Goal: Complete application form

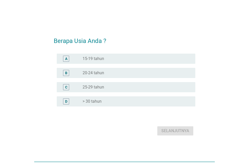
click at [101, 101] on label "> 30 tahun" at bounding box center [92, 101] width 19 height 5
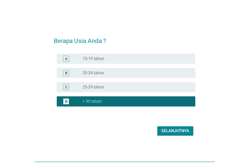
click at [167, 129] on div "Selanjutnya" at bounding box center [176, 131] width 28 height 6
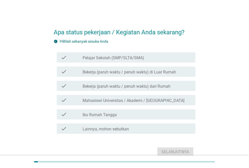
click at [151, 87] on label "Bekerja (paruh waktu / penuh waktu) dari Rumah" at bounding box center [127, 86] width 88 height 5
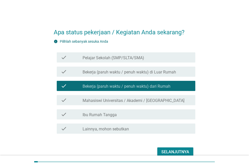
click at [163, 72] on label "Bekerja (paruh waktu / penuh waktu) di Luar Rumah" at bounding box center [130, 71] width 94 height 5
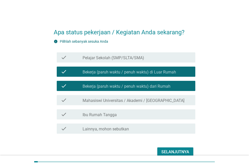
click at [161, 82] on div "check check_box Bekerja (paruh waktu / penuh waktu) dari Rumah" at bounding box center [126, 86] width 139 height 10
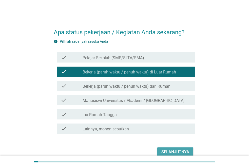
click at [178, 149] on div "Selanjutnya" at bounding box center [176, 152] width 28 height 6
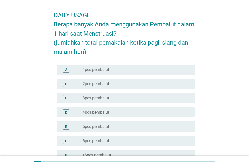
scroll to position [25, 0]
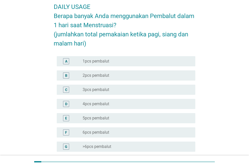
click at [126, 75] on div "radio_button_unchecked 2pcs pembalut" at bounding box center [135, 75] width 105 height 5
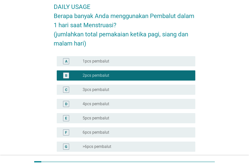
click at [149, 90] on div "radio_button_unchecked 3pcs pembalut" at bounding box center [135, 89] width 105 height 5
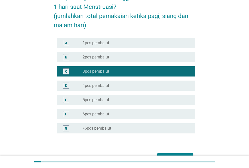
scroll to position [74, 0]
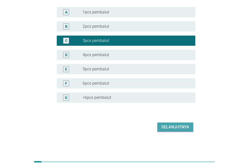
click at [179, 125] on div "Selanjutnya" at bounding box center [176, 127] width 28 height 6
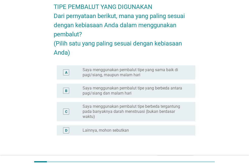
click at [161, 77] on label "Saya menggunakan pembalut tipe yang sama baik di pagi/siang, maupun malam hari" at bounding box center [135, 72] width 105 height 10
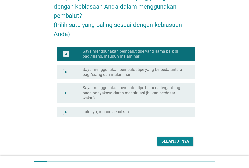
scroll to position [67, 0]
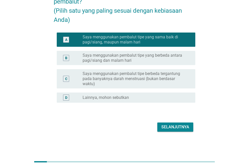
click at [174, 129] on div "Selanjutnya" at bounding box center [176, 127] width 28 height 6
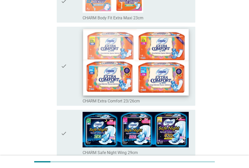
scroll to position [101, 0]
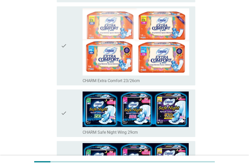
click at [67, 113] on div "check" at bounding box center [72, 112] width 22 height 43
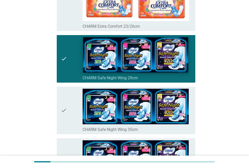
scroll to position [203, 0]
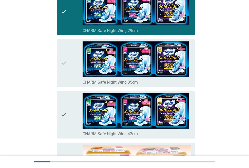
click at [69, 111] on div "check" at bounding box center [72, 114] width 22 height 43
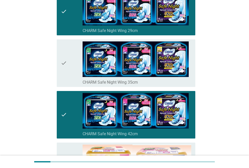
scroll to position [152, 0]
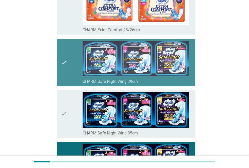
click at [80, 73] on div "check" at bounding box center [72, 62] width 22 height 43
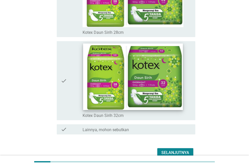
scroll to position [3605, 0]
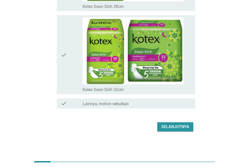
click at [178, 126] on div "Selanjutnya" at bounding box center [176, 126] width 28 height 6
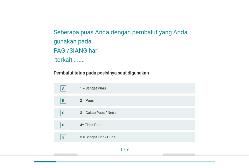
click at [102, 90] on div "1 = Sangat Puas" at bounding box center [135, 88] width 111 height 6
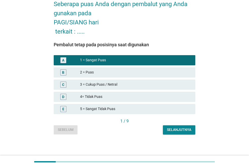
scroll to position [29, 0]
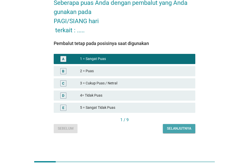
click at [172, 125] on button "Selanjutnya" at bounding box center [179, 128] width 32 height 9
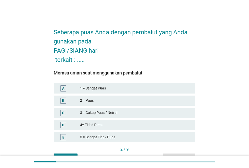
click at [130, 87] on div "1 = Sangat Puas" at bounding box center [135, 88] width 111 height 6
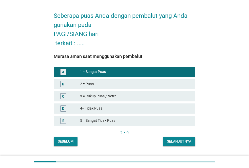
scroll to position [25, 0]
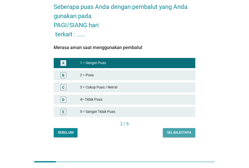
click at [179, 130] on div "Selanjutnya" at bounding box center [179, 132] width 24 height 5
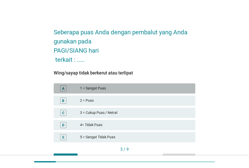
click at [151, 87] on div "1 = Sangat Puas" at bounding box center [135, 88] width 111 height 6
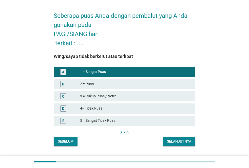
scroll to position [25, 0]
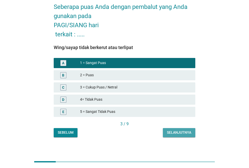
click at [188, 131] on div "Selanjutnya" at bounding box center [179, 132] width 24 height 5
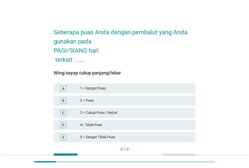
click at [127, 85] on div "A 1 = Sangat Puas" at bounding box center [125, 88] width 142 height 10
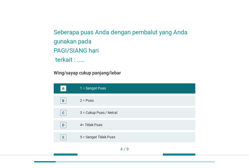
scroll to position [25, 0]
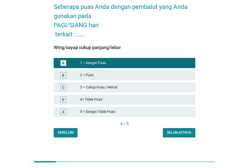
click at [175, 133] on div "Selanjutnya" at bounding box center [179, 132] width 24 height 5
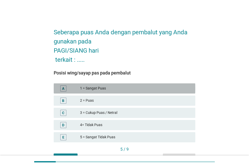
click at [142, 85] on div "A 1 = Sangat Puas" at bounding box center [125, 88] width 142 height 10
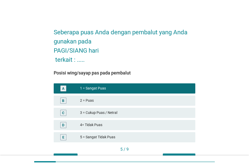
scroll to position [25, 0]
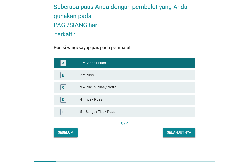
click at [174, 130] on div "Selanjutnya" at bounding box center [179, 132] width 24 height 5
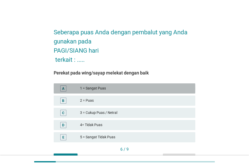
click at [137, 86] on div "1 = Sangat Puas" at bounding box center [135, 88] width 111 height 6
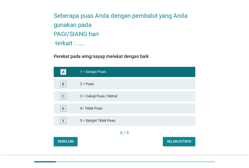
scroll to position [25, 0]
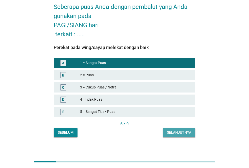
click at [174, 132] on div "Selanjutnya" at bounding box center [179, 132] width 24 height 5
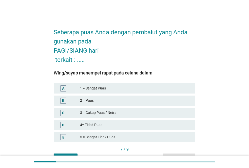
click at [163, 91] on div "1 = Sangat Puas" at bounding box center [135, 88] width 111 height 6
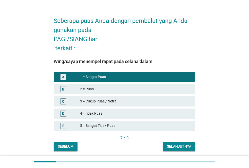
scroll to position [29, 0]
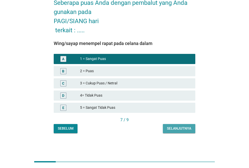
click at [178, 128] on div "Selanjutnya" at bounding box center [179, 128] width 24 height 5
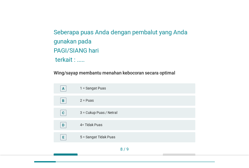
click at [159, 91] on div "1 = Sangat Puas" at bounding box center [135, 88] width 111 height 6
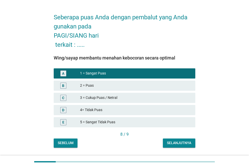
scroll to position [29, 0]
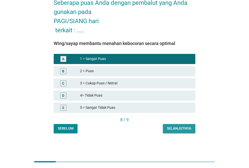
click at [175, 128] on div "Selanjutnya" at bounding box center [179, 128] width 24 height 5
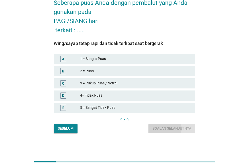
scroll to position [0, 0]
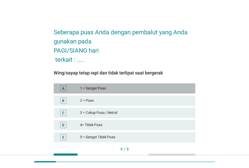
click at [160, 85] on div "A 1 = Sangat Puas" at bounding box center [125, 88] width 142 height 10
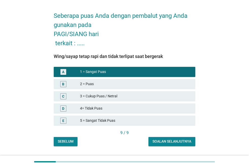
scroll to position [25, 0]
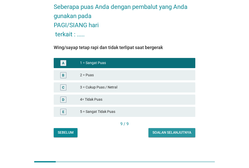
click at [183, 133] on div "Soalan selanjutnya" at bounding box center [172, 132] width 39 height 5
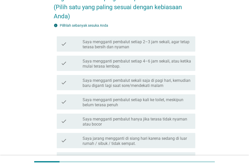
scroll to position [51, 0]
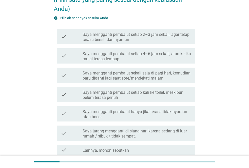
click at [176, 110] on label "Saya mengganti pembalut hanya jika terasa tidak nyaman atau bocor" at bounding box center [137, 114] width 109 height 10
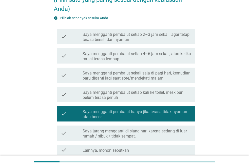
scroll to position [97, 0]
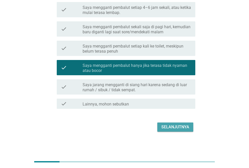
click at [182, 127] on div "Selanjutnya" at bounding box center [176, 127] width 28 height 6
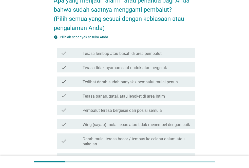
scroll to position [51, 0]
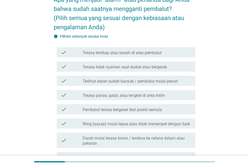
click at [168, 67] on div "check_box_outline_blank Terasa tidak nyaman saat duduk atau bergerak" at bounding box center [137, 66] width 109 height 6
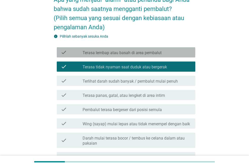
click at [170, 50] on div "check_box_outline_blank Terasa lembap atau basah di area pembalut" at bounding box center [137, 52] width 109 height 6
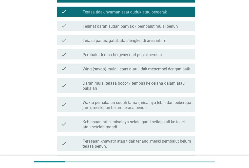
scroll to position [152, 0]
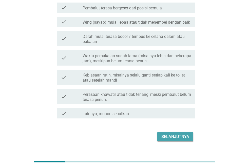
click at [189, 134] on div "Selanjutnya" at bounding box center [176, 136] width 28 height 6
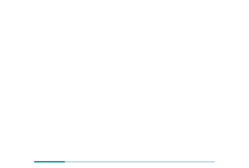
scroll to position [0, 0]
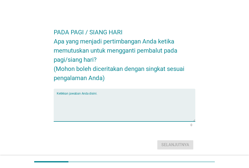
click at [117, 107] on textarea "Ketikkan jawaban Anda disini." at bounding box center [126, 108] width 139 height 27
type textarea "d"
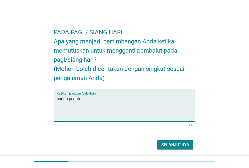
type textarea "sudah penuh"
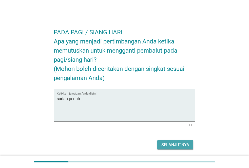
click at [169, 145] on div "Selanjutnya" at bounding box center [176, 144] width 28 height 6
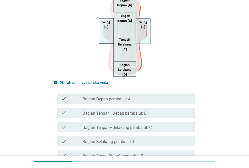
scroll to position [152, 0]
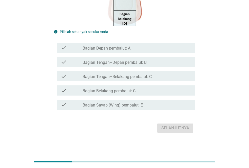
click at [163, 102] on div "check_box_outline_blank Bagian Sayap (Wing) pembalut: E" at bounding box center [137, 104] width 109 height 6
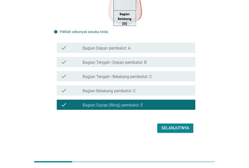
click at [170, 126] on div "Selanjutnya" at bounding box center [176, 128] width 28 height 6
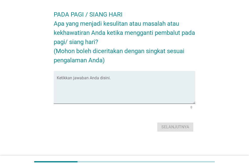
scroll to position [0, 0]
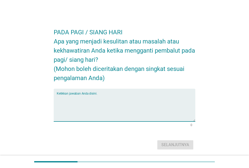
click at [120, 104] on textarea "Ketikkan jawaban Anda disini." at bounding box center [126, 108] width 139 height 27
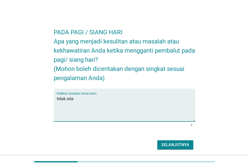
type textarea "tidak ada"
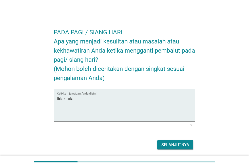
click at [169, 151] on div "PADA PAGI / SIANG HARI Apa yang menjadi kesulitan atau masalah atau kekhawatira…" at bounding box center [125, 87] width 150 height 136
click at [169, 146] on div "Selanjutnya" at bounding box center [176, 144] width 28 height 6
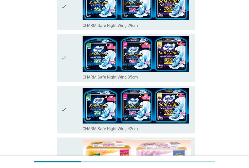
scroll to position [203, 0]
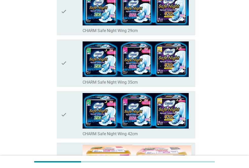
click at [65, 112] on icon "check" at bounding box center [64, 114] width 6 height 43
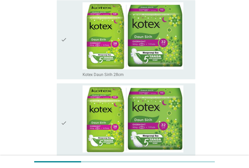
scroll to position [3605, 0]
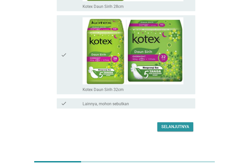
click at [183, 129] on div "Selanjutnya" at bounding box center [176, 126] width 28 height 6
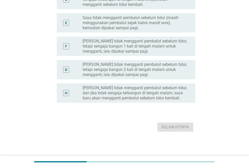
scroll to position [0, 0]
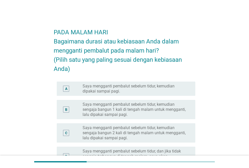
click at [159, 94] on div "A radio_button_unchecked Saya mengganti pembalut sebelum tidur, kemudian dipaka…" at bounding box center [126, 88] width 139 height 14
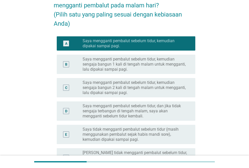
scroll to position [152, 0]
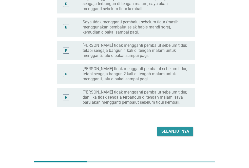
click at [168, 132] on div "Selanjutnya" at bounding box center [176, 131] width 28 height 6
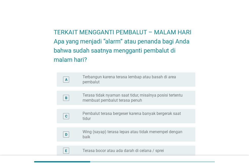
drag, startPoint x: 158, startPoint y: 82, endPoint x: 185, endPoint y: 134, distance: 57.7
click at [158, 82] on label "Terbangun karena terasa lembap atau basah di area pembalut" at bounding box center [135, 79] width 105 height 10
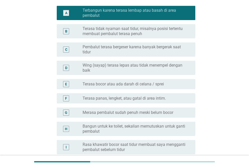
scroll to position [127, 0]
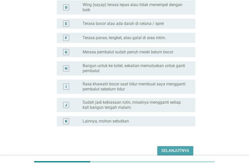
click at [178, 148] on div "Selanjutnya" at bounding box center [176, 150] width 28 height 6
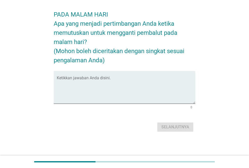
scroll to position [0, 0]
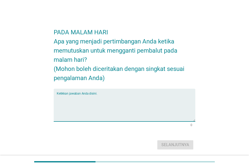
click at [111, 103] on textarea "Ketikkan jawaban Anda disini." at bounding box center [126, 108] width 139 height 27
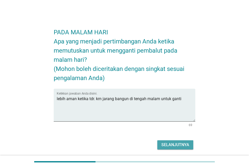
click at [184, 140] on button "Selanjutnya" at bounding box center [175, 144] width 36 height 9
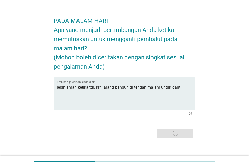
scroll to position [18, 0]
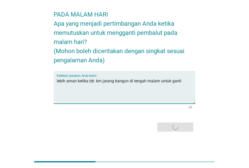
click at [185, 83] on textarea "lebih aman ketika tdr. krn jarang bangun di tengah malam untuk ganti" at bounding box center [126, 90] width 139 height 27
type textarea "lebih aman ketika tdr. krn jarang bangun di tengah malam untuk ganti"
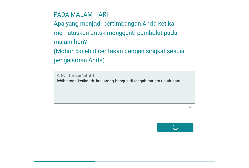
click at [177, 128] on div "Selanjutnya" at bounding box center [125, 127] width 142 height 12
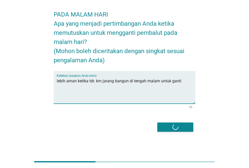
click at [185, 83] on textarea "lebih aman ketika tdr. krn jarang bangun di tengah malam untuk ganti" at bounding box center [126, 90] width 139 height 27
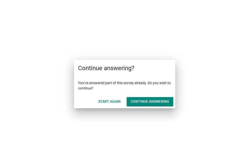
click at [134, 100] on div "Continue answering" at bounding box center [150, 101] width 39 height 5
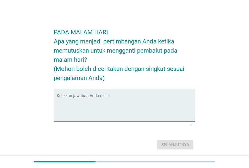
click at [134, 100] on textarea "Ketikkan jawaban Anda disini." at bounding box center [126, 108] width 139 height 27
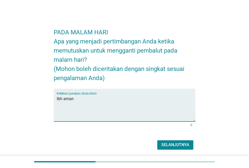
type textarea "lbh aman"
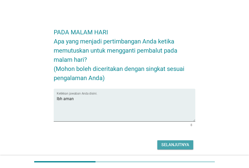
click at [169, 147] on div "Selanjutnya" at bounding box center [176, 144] width 28 height 6
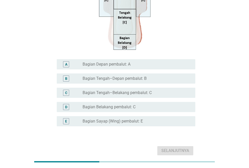
scroll to position [92, 0]
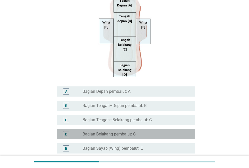
click at [161, 136] on div "radio_button_unchecked Bagian Belakang pembalut: C" at bounding box center [135, 133] width 105 height 5
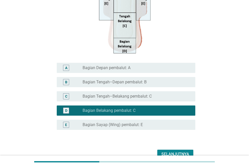
scroll to position [143, 0]
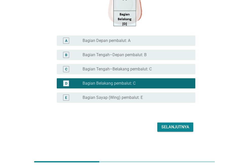
click at [172, 131] on button "Selanjutnya" at bounding box center [175, 126] width 36 height 9
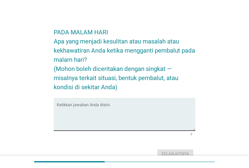
click at [145, 115] on textarea "Ketikkan jawaban Anda disini." at bounding box center [126, 117] width 139 height 27
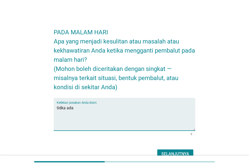
type textarea "tidka ada"
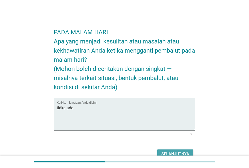
click at [173, 152] on div "Selanjutnya" at bounding box center [176, 154] width 28 height 6
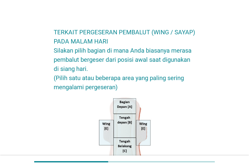
scroll to position [127, 0]
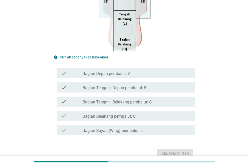
click at [146, 118] on div "check_box_outline_blank Bagian Belakang pembalut: C" at bounding box center [137, 116] width 109 height 6
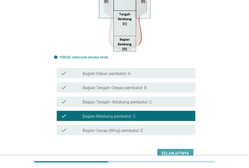
click at [163, 154] on div "Selanjutnya" at bounding box center [176, 153] width 28 height 6
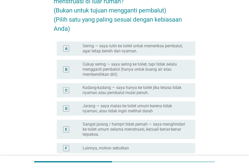
scroll to position [51, 0]
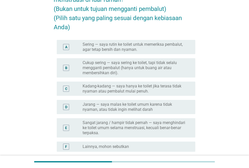
click at [217, 115] on div "KETIKA DI LUAR RUMAH Seberapa sering Anda pergi ke toilet saat sedang menstruas…" at bounding box center [124, 77] width 225 height 218
click at [174, 90] on label "Kadang-kadang — saya hanya ke toilet jika terasa tidak nyaman atau pembalut mul…" at bounding box center [135, 88] width 105 height 10
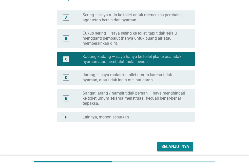
scroll to position [100, 0]
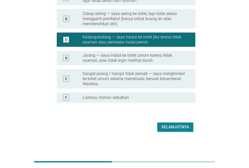
click at [178, 127] on div "Selanjutnya" at bounding box center [176, 127] width 28 height 6
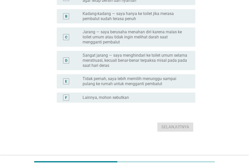
scroll to position [0, 0]
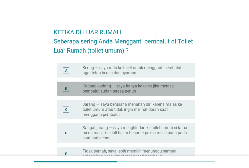
click at [157, 87] on label "Kadang-kadang — saya hanya ke toilet jika merasa pembalut sudah terasa penuh" at bounding box center [135, 88] width 105 height 10
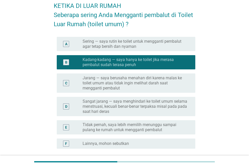
scroll to position [72, 0]
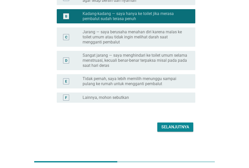
click at [174, 127] on div "Selanjutnya" at bounding box center [176, 127] width 28 height 6
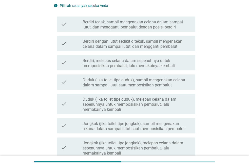
scroll to position [0, 0]
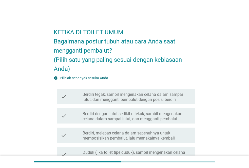
click at [164, 105] on div "check check_box_outline_blank Berdiri tegak, sambil mengenakan celana dalam sam…" at bounding box center [125, 96] width 142 height 19
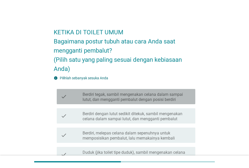
click at [165, 101] on label "Berdiri tegak, sambil mengenakan celana dalam sampai lutut, dan mengganti pemba…" at bounding box center [137, 97] width 109 height 10
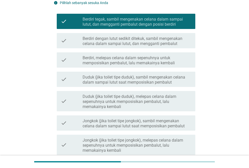
scroll to position [25, 0]
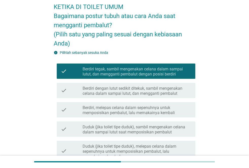
click at [167, 104] on div "check_box_outline_blank Berdiri, melepas celana dalam sepenuhnya untuk memposis…" at bounding box center [137, 109] width 109 height 11
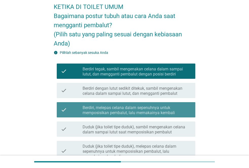
click at [168, 97] on div "check check_box_outline_blank Berdiri dengan lutut sedikit ditekuk, sambil meng…" at bounding box center [126, 90] width 139 height 15
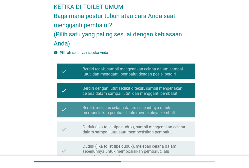
click at [166, 107] on label "Berdiri, melepas celana dalam sepenuhnya untuk memposisikan pembalut, lalu mema…" at bounding box center [137, 110] width 109 height 10
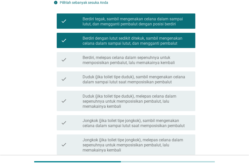
scroll to position [135, 0]
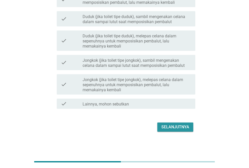
click at [174, 124] on div "Selanjutnya" at bounding box center [176, 127] width 28 height 6
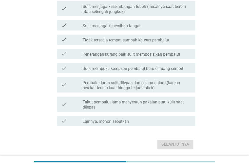
scroll to position [0, 0]
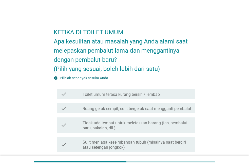
click at [173, 125] on label "Tidak ada tempat untuk meletakkan barang (tas, pembalut baru, pakaian, dll.)" at bounding box center [137, 125] width 109 height 10
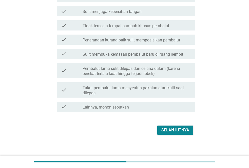
scroll to position [153, 0]
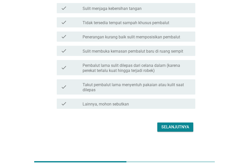
click at [175, 128] on div "Selanjutnya" at bounding box center [176, 127] width 28 height 6
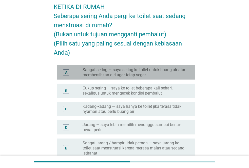
click at [144, 70] on label "Sangat sering — saya sering ke toilet untuk buang air atau membersihkan diri ag…" at bounding box center [135, 72] width 105 height 10
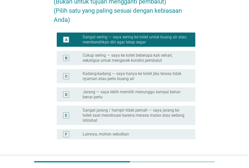
scroll to position [95, 0]
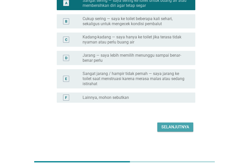
click at [168, 127] on div "Selanjutnya" at bounding box center [176, 127] width 28 height 6
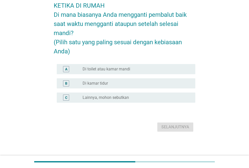
scroll to position [0, 0]
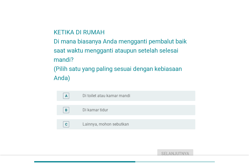
click at [134, 95] on div "radio_button_unchecked Di toilet atau kamar mandi" at bounding box center [135, 95] width 105 height 5
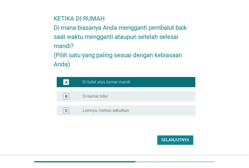
scroll to position [27, 0]
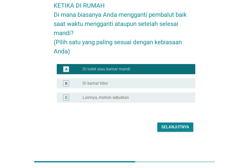
click at [178, 126] on div "Selanjutnya" at bounding box center [176, 127] width 28 height 6
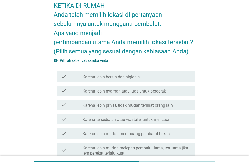
scroll to position [0, 0]
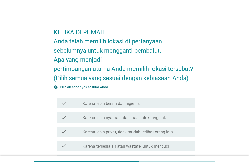
click at [130, 107] on div "check check_box_outline_blank Karena lebih bersih dan higienis" at bounding box center [126, 103] width 139 height 10
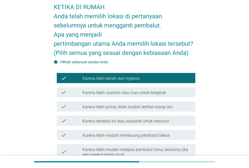
scroll to position [51, 0]
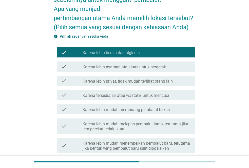
click at [130, 65] on label "Karena lebih nyaman atau luas untuk bergerak" at bounding box center [124, 66] width 83 height 5
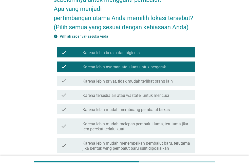
click at [129, 79] on label "Karena lebih privat, tidak mudah terlihat orang lain" at bounding box center [128, 81] width 90 height 5
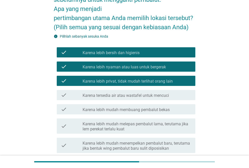
click at [129, 98] on label "Karena tersedia air atau wastafel untuk mencuci" at bounding box center [126, 95] width 86 height 5
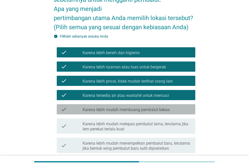
click at [132, 110] on label "Karena lebih mudah membuang pembalut bekas" at bounding box center [126, 109] width 87 height 5
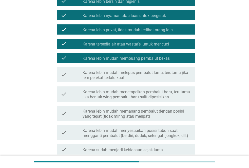
scroll to position [152, 0]
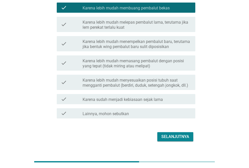
click at [177, 136] on div "Selanjutnya" at bounding box center [176, 136] width 28 height 6
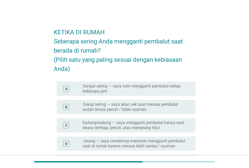
click at [166, 104] on label "Cukup sering — saya akan cek saat merasa pembalut sudah terasa penuh / tidak ny…" at bounding box center [135, 107] width 105 height 10
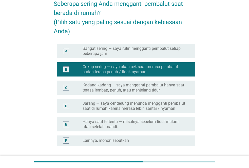
scroll to position [76, 0]
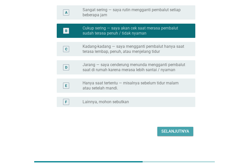
click at [174, 132] on div "Selanjutnya" at bounding box center [176, 131] width 28 height 6
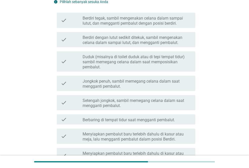
scroll to position [0, 0]
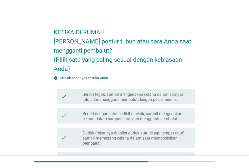
click at [134, 112] on label "Berdiri dengan lutut sedikit ditekuk, sambil mengenakan celana dalam sampai lut…" at bounding box center [137, 116] width 109 height 10
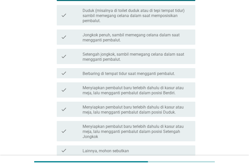
scroll to position [169, 0]
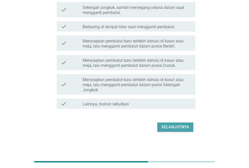
click at [171, 127] on div "Selanjutnya" at bounding box center [176, 127] width 28 height 6
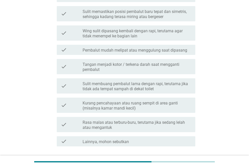
scroll to position [178, 0]
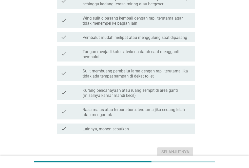
click at [168, 116] on label "Rasa malas atau terburu-buru, terutama jika sedang lelah atau mengantuk" at bounding box center [137, 112] width 109 height 10
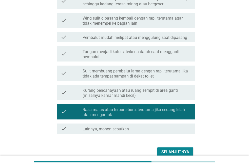
click at [171, 147] on button "Selanjutnya" at bounding box center [175, 151] width 36 height 9
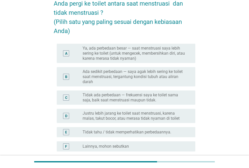
scroll to position [51, 0]
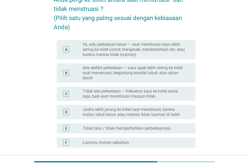
click at [155, 94] on label "Tidak ada perbedaan — frekuensi saya ke toilet sama saja, baik saat menstruasi …" at bounding box center [135, 93] width 105 height 10
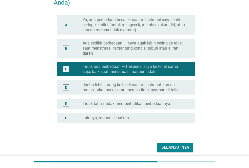
scroll to position [96, 0]
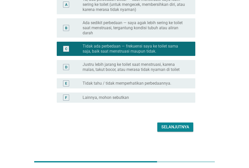
click at [170, 132] on div "Selanjutnya" at bounding box center [125, 127] width 142 height 12
click at [171, 127] on div "Selanjutnya" at bounding box center [176, 127] width 28 height 6
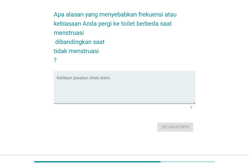
scroll to position [0, 0]
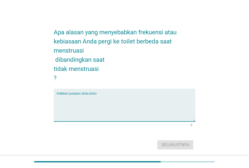
click at [143, 105] on textarea "Ketikkan jawaban Anda disini." at bounding box center [126, 108] width 139 height 27
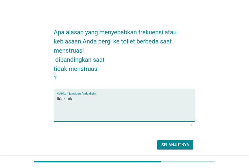
type textarea "tidak ada"
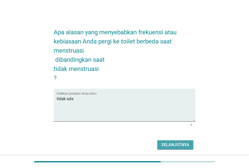
click at [177, 147] on div "Selanjutnya" at bounding box center [176, 144] width 28 height 6
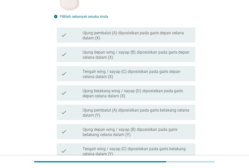
scroll to position [152, 0]
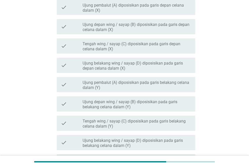
click at [162, 109] on div "check check_box_outline_blank Ujung depan wing / sayap (B) diposisikan pada gar…" at bounding box center [126, 103] width 139 height 15
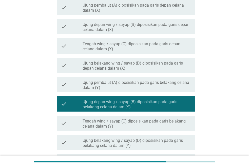
scroll to position [208, 0]
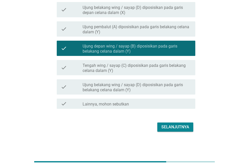
click at [175, 125] on div "Selanjutnya" at bounding box center [176, 127] width 28 height 6
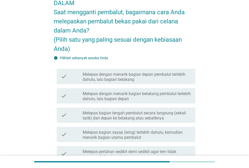
scroll to position [51, 0]
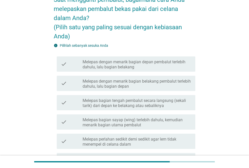
click at [172, 82] on label "Melepas dengan menarik bagian belakang pembalut terlebih dahulu, lalu bagian de…" at bounding box center [137, 84] width 109 height 10
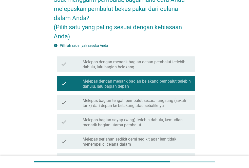
scroll to position [124, 0]
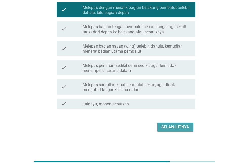
click at [179, 127] on div "Selanjutnya" at bounding box center [176, 127] width 28 height 6
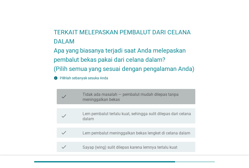
click at [175, 98] on label "Tidak ada masalah — pembalut mudah dilepas tanpa meninggalkan bekas" at bounding box center [137, 97] width 109 height 10
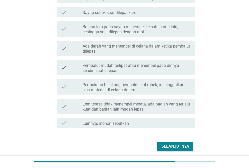
scroll to position [168, 0]
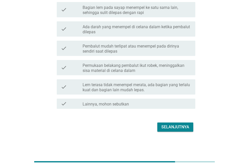
click at [177, 127] on div "Selanjutnya" at bounding box center [176, 127] width 28 height 6
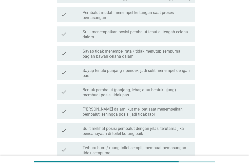
scroll to position [0, 0]
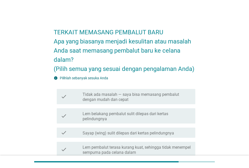
click at [168, 98] on label "Tidak ada masalah — saya bisa memasang pembalut dengan mudah dan cepat" at bounding box center [137, 97] width 109 height 10
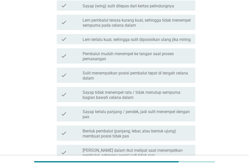
scroll to position [228, 0]
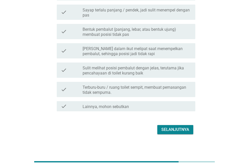
click at [171, 130] on div "Selanjutnya" at bounding box center [176, 129] width 28 height 6
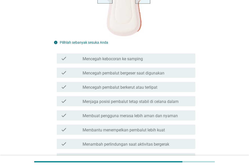
scroll to position [127, 0]
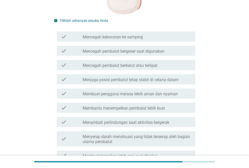
click at [148, 53] on label "Mencegah pembalut bergeser saat digunakan" at bounding box center [124, 51] width 82 height 5
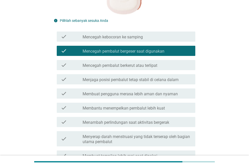
click at [150, 36] on div "check_box_outline_blank Mencegah kebocoran ke samping" at bounding box center [137, 36] width 109 height 6
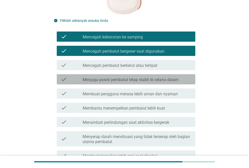
click at [152, 78] on label "Menjaga posisi pembalut tetap stabil di celana dalam" at bounding box center [131, 79] width 96 height 5
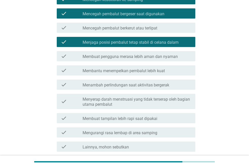
scroll to position [207, 0]
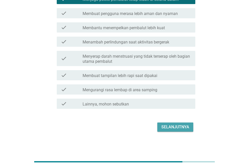
click at [163, 125] on div "Selanjutnya" at bounding box center [176, 127] width 28 height 6
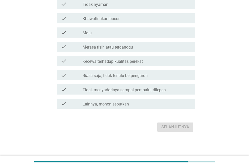
scroll to position [0, 0]
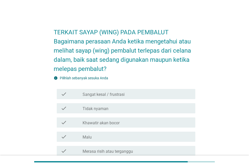
click at [153, 94] on div "check_box_outline_blank Sangat kesal / frustrasi" at bounding box center [137, 94] width 109 height 6
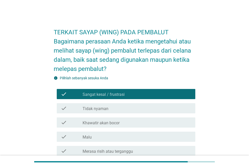
click at [142, 92] on div "check_box_outline_blank Sangat kesal / frustrasi" at bounding box center [137, 94] width 109 height 6
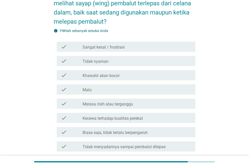
scroll to position [51, 0]
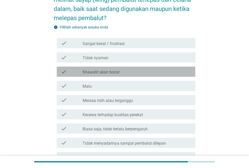
click at [143, 73] on div "check_box_outline_blank Khawatir akan bocor" at bounding box center [137, 71] width 109 height 6
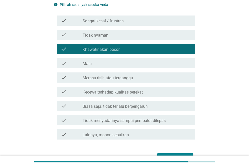
scroll to position [104, 0]
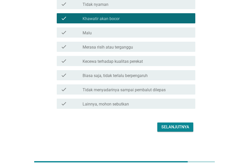
click at [175, 122] on button "Selanjutnya" at bounding box center [175, 126] width 36 height 9
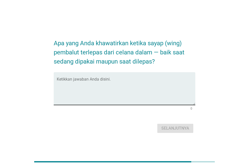
click at [155, 94] on textarea "Ketikkan jawaban Anda disini." at bounding box center [126, 91] width 139 height 27
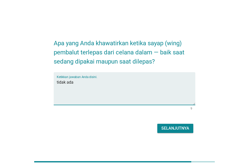
type textarea "tidak ada"
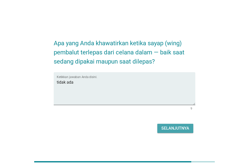
click at [170, 128] on div "Selanjutnya" at bounding box center [176, 128] width 28 height 6
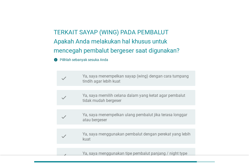
click at [138, 77] on label "Ya, saya menempelkan sayap (wing) dengan cara tumpang tindih agar lebih kuat" at bounding box center [137, 79] width 109 height 10
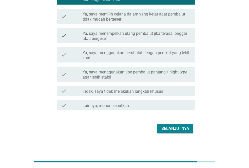
scroll to position [83, 0]
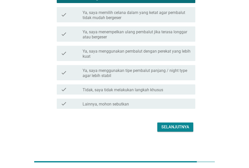
click at [178, 127] on div "Selanjutnya" at bounding box center [176, 127] width 28 height 6
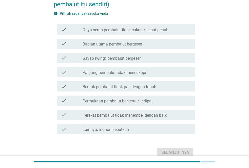
scroll to position [0, 0]
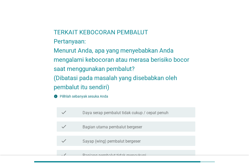
click at [172, 111] on div "check_box_outline_blank Daya serap pembalut tidak cukup / cepat penuh" at bounding box center [137, 112] width 109 height 6
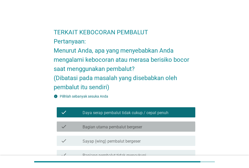
click at [167, 129] on div "check_box_outline_blank Bagian utama pembalut bergeser" at bounding box center [137, 126] width 109 height 6
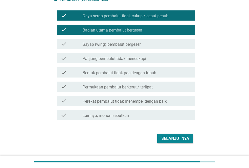
scroll to position [101, 0]
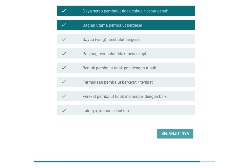
click at [171, 131] on div "Selanjutnya" at bounding box center [176, 133] width 28 height 6
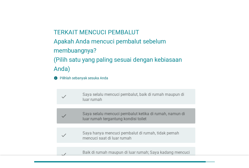
click at [169, 118] on label "Saya selalu mencuci pembalut ketika di rumah, namun di luar rumah tergantung ko…" at bounding box center [137, 116] width 109 height 10
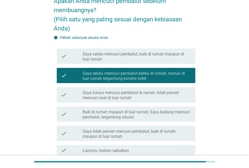
scroll to position [87, 0]
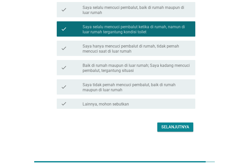
click at [173, 129] on div "Selanjutnya" at bounding box center [176, 127] width 28 height 6
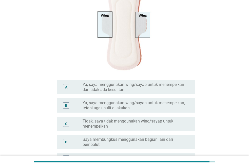
scroll to position [51, 0]
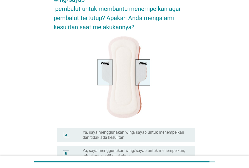
click at [168, 134] on label "Ya, saya menggunakan wing/sayap untuk menempelkan dan tidak ada kesulitan" at bounding box center [135, 135] width 105 height 10
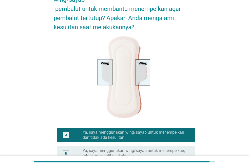
scroll to position [173, 0]
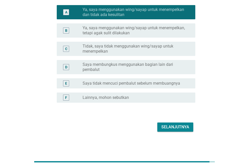
click at [170, 126] on div "Selanjutnya" at bounding box center [176, 127] width 28 height 6
